Goal: Navigation & Orientation: Find specific page/section

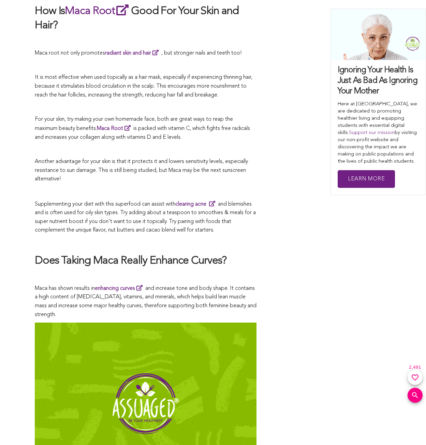
scroll to position [3569, 0]
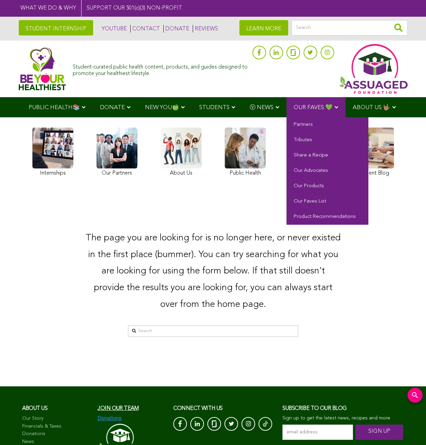
click at [314, 107] on span "OUR FAVES 💚" at bounding box center [312, 108] width 39 height 6
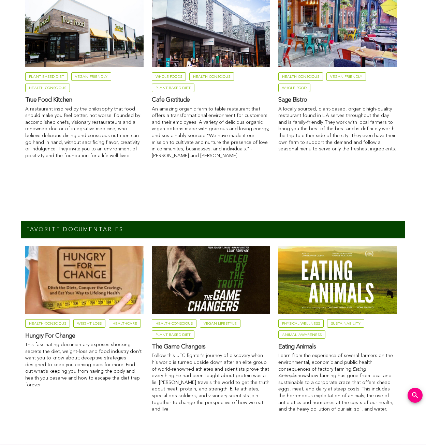
scroll to position [846, 0]
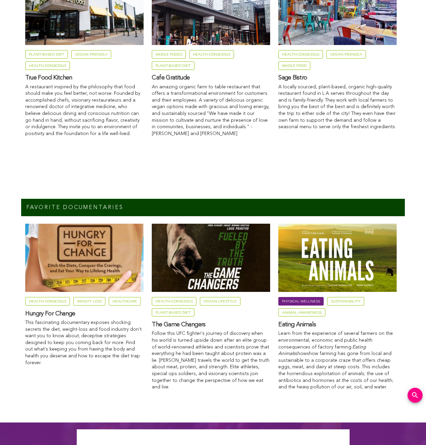
click at [300, 301] on link "Physical Wellness" at bounding box center [300, 301] width 45 height 9
